Goal: Find specific page/section: Find specific page/section

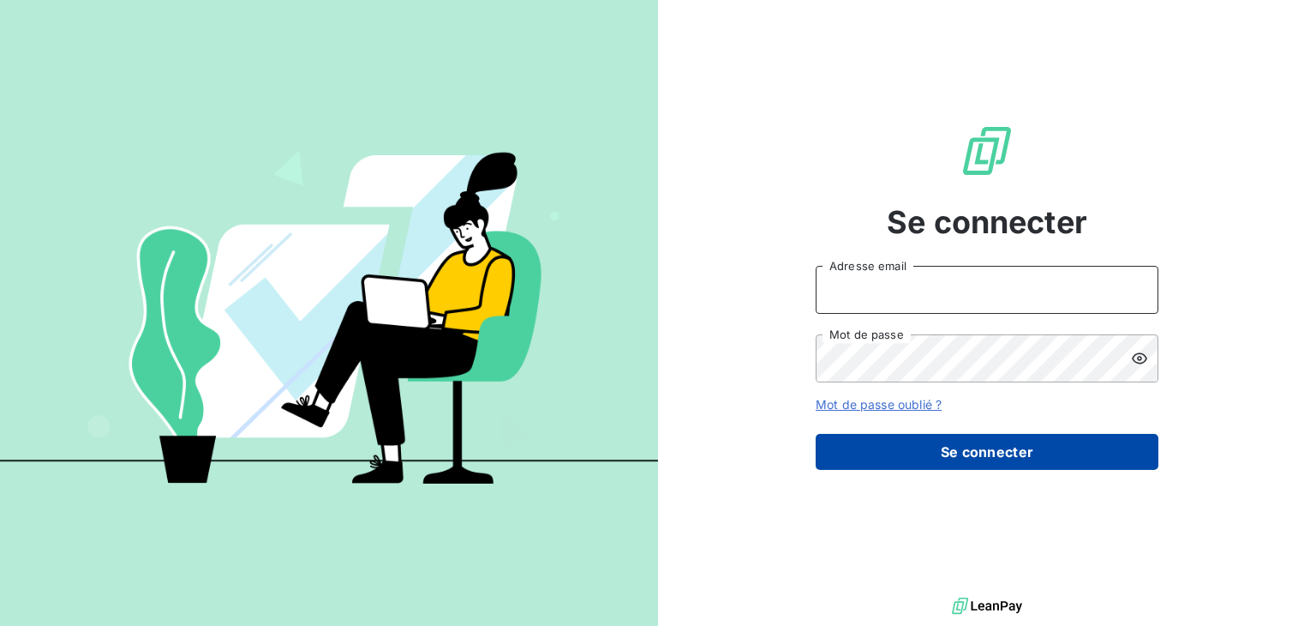
type input "[PERSON_NAME][EMAIL_ADDRESS][DOMAIN_NAME]"
click at [1075, 447] on button "Se connecter" at bounding box center [987, 452] width 343 height 36
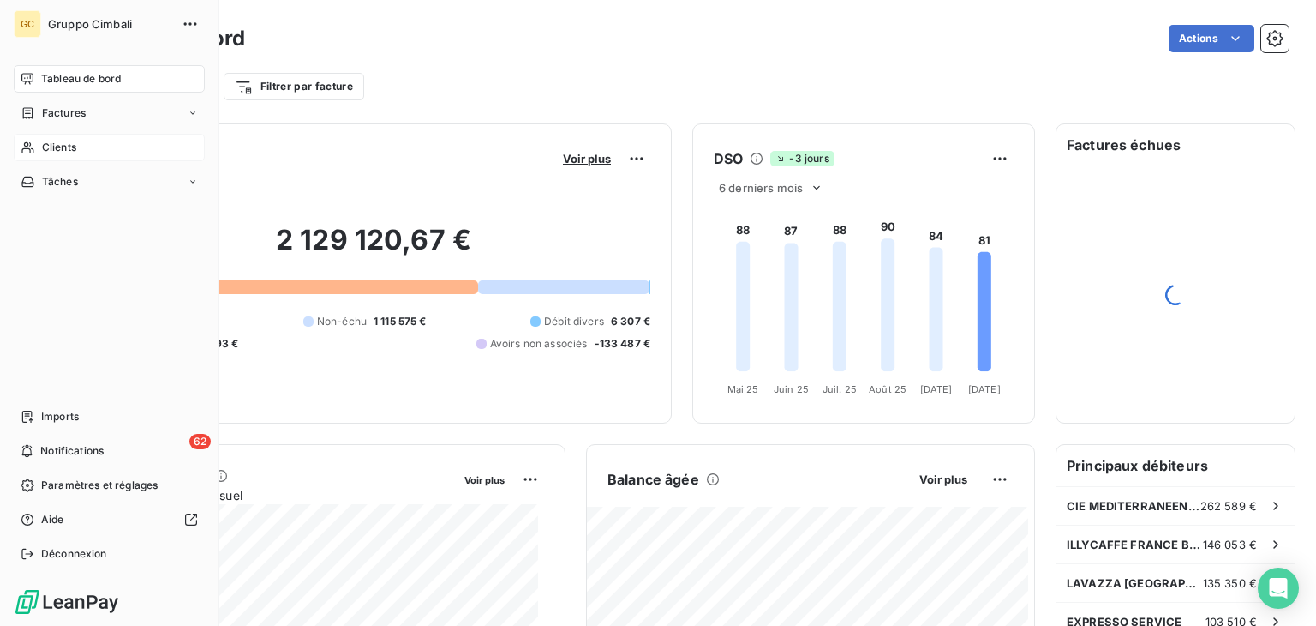
click at [27, 150] on icon at bounding box center [28, 148] width 15 height 14
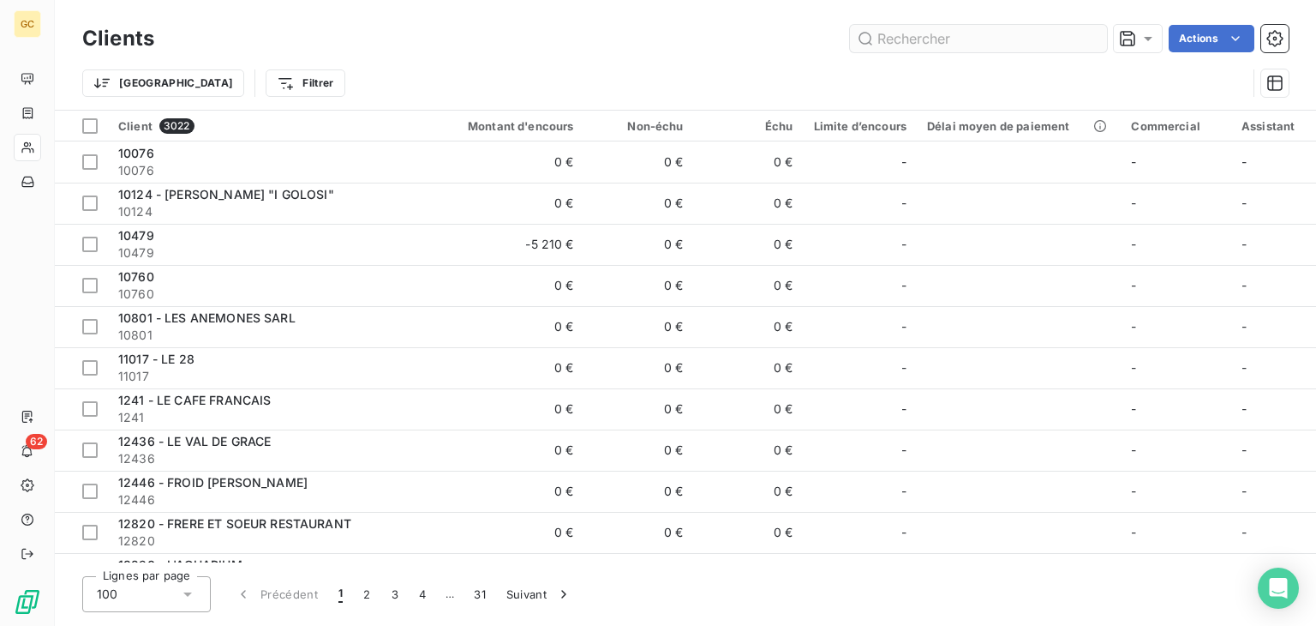
click at [972, 33] on input "text" at bounding box center [978, 38] width 257 height 27
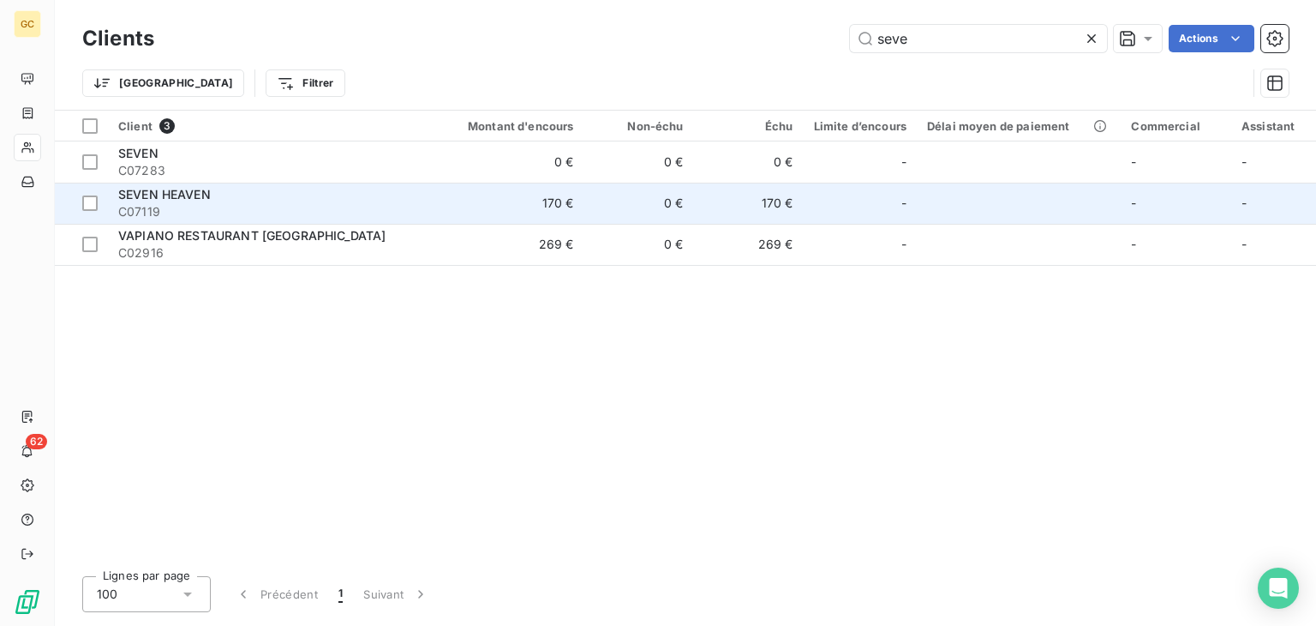
type input "seve"
click at [615, 210] on td "0 €" at bounding box center [640, 203] width 110 height 41
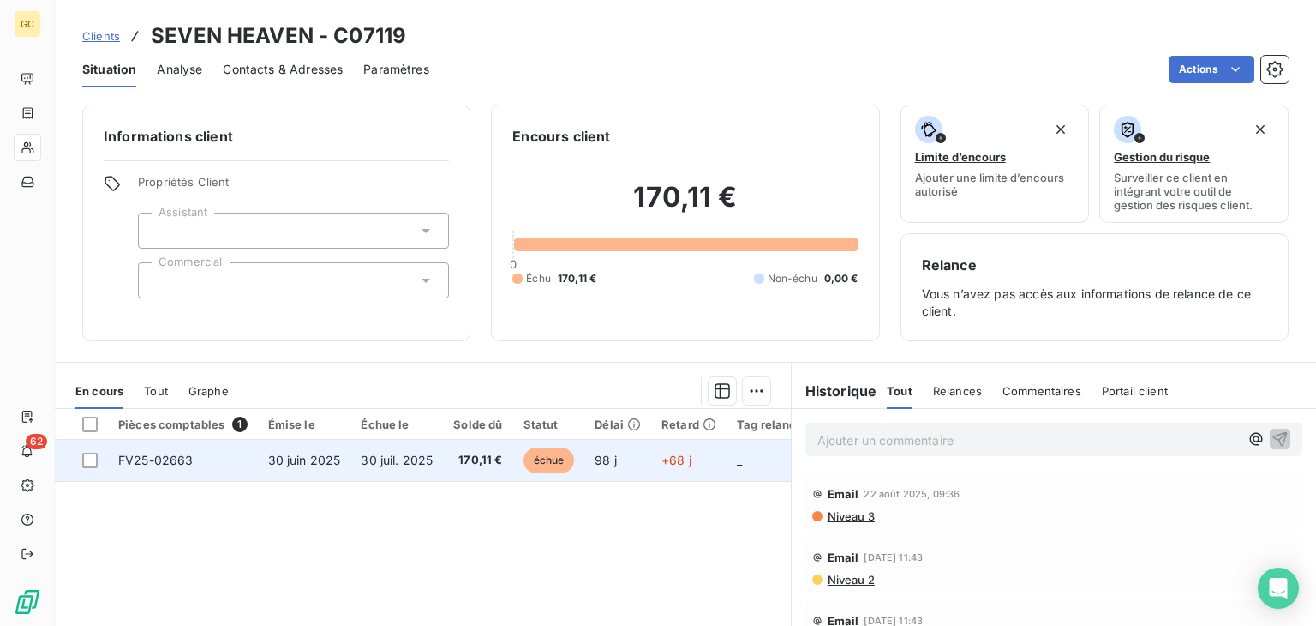
click at [222, 459] on td "FV25-02663" at bounding box center [183, 460] width 150 height 41
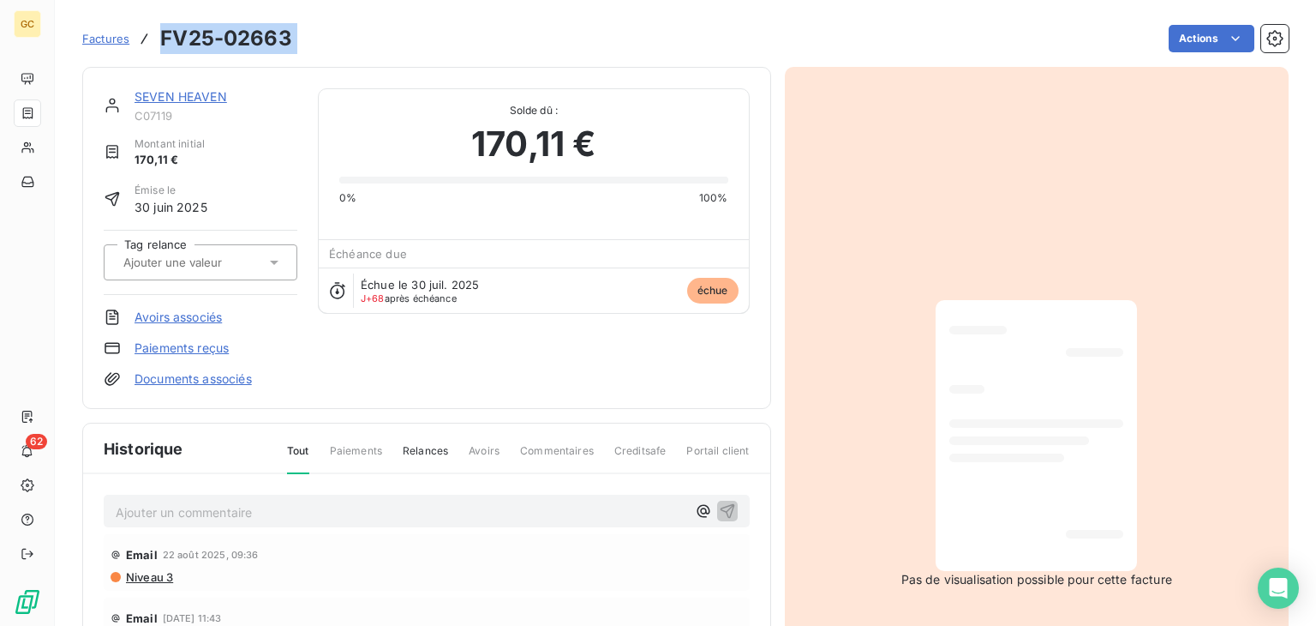
drag, startPoint x: 310, startPoint y: 32, endPoint x: 163, endPoint y: 27, distance: 147.5
click at [163, 27] on div "Factures FV25-02663 Actions" at bounding box center [685, 39] width 1207 height 36
copy section "FV25-02663 Actions"
